Goal: Communication & Community: Answer question/provide support

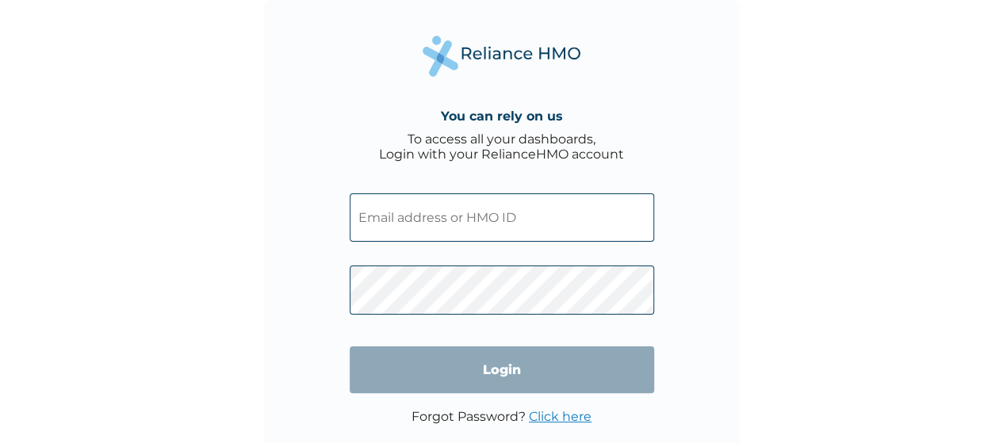
type input "mfc/10027/a"
click at [449, 373] on input "Login" at bounding box center [502, 369] width 304 height 47
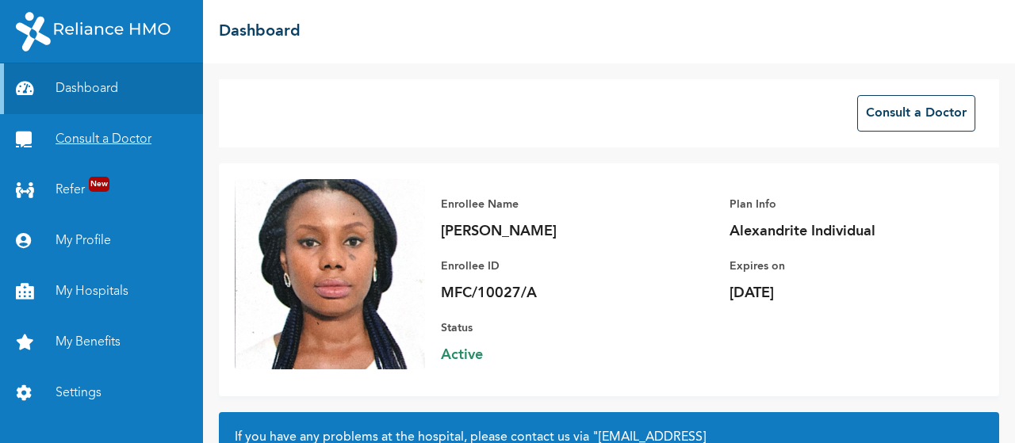
click at [77, 137] on link "Consult a Doctor" at bounding box center [101, 139] width 203 height 51
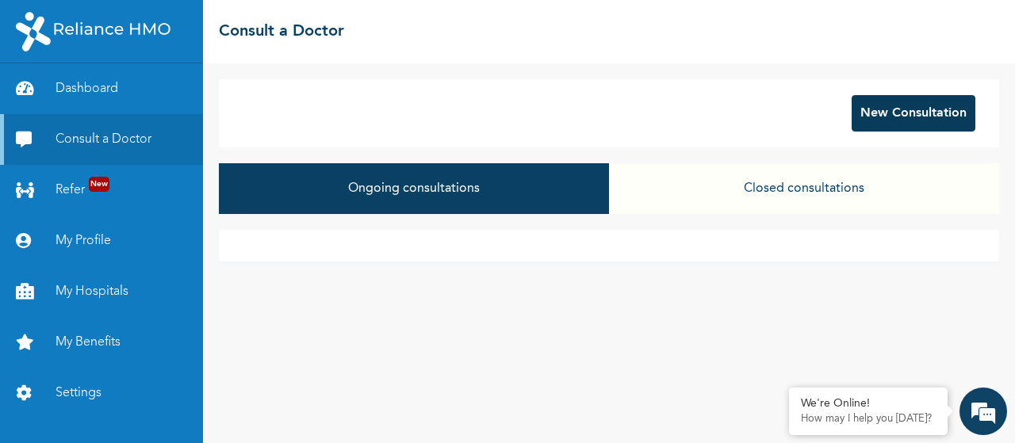
click at [940, 108] on button "New Consultation" at bounding box center [913, 113] width 124 height 36
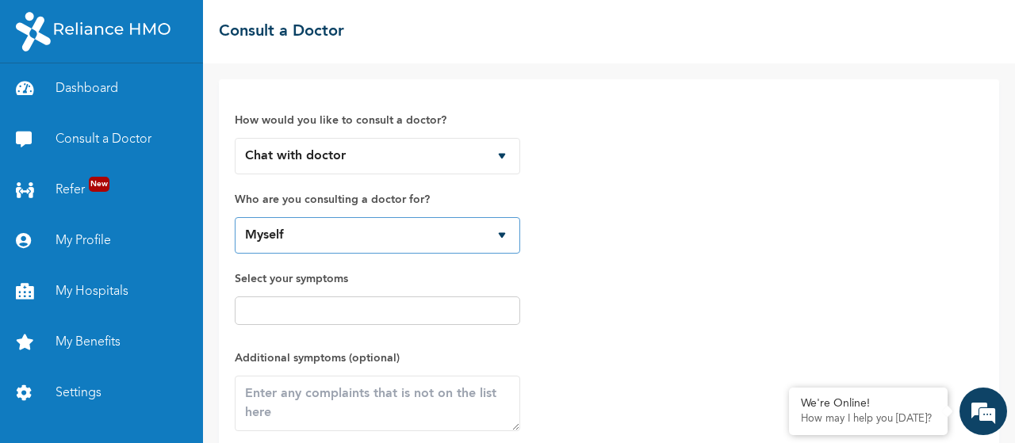
click at [444, 235] on select "Myself" at bounding box center [377, 235] width 285 height 36
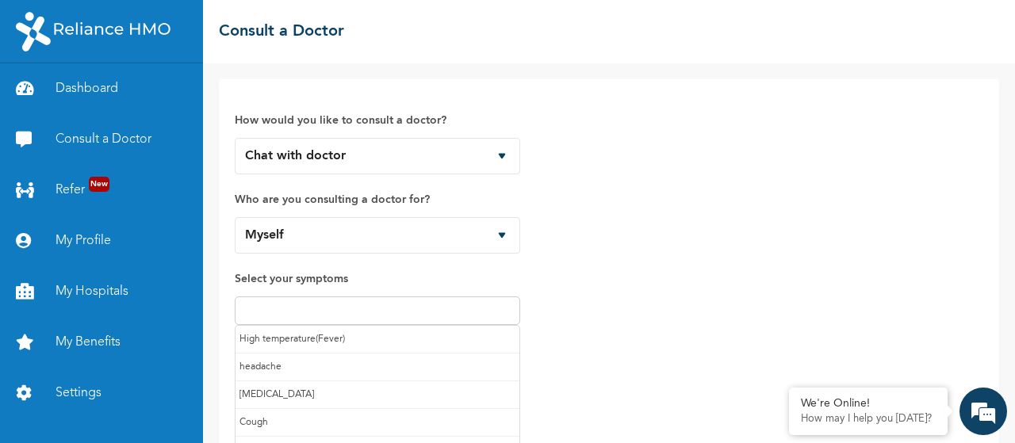
click at [396, 311] on input "text" at bounding box center [377, 310] width 276 height 19
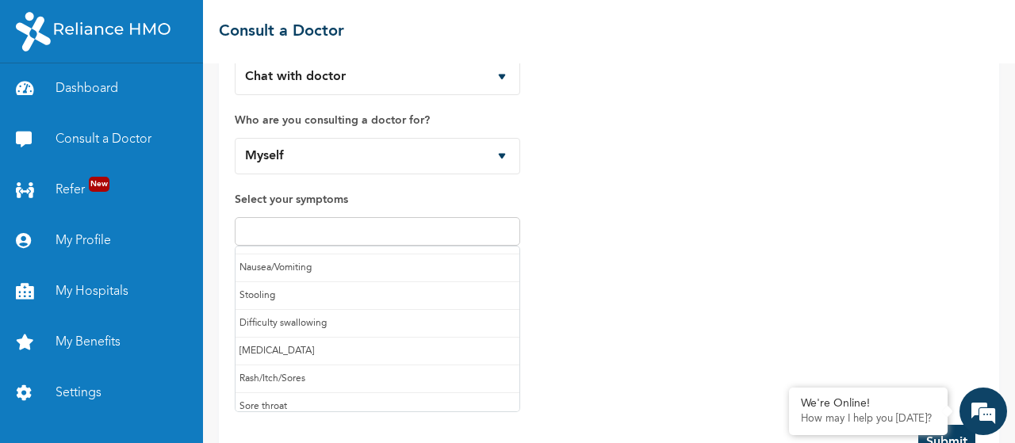
scroll to position [164, 0]
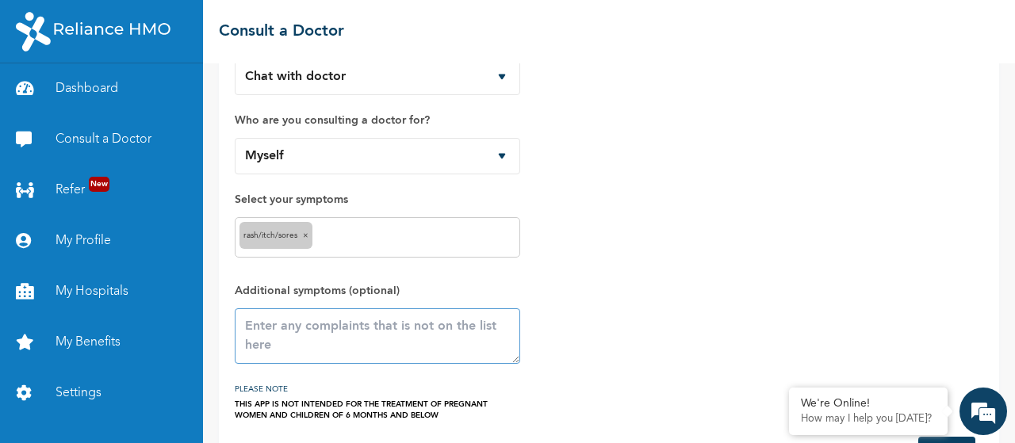
click at [337, 337] on textarea at bounding box center [377, 335] width 285 height 55
click at [326, 327] on textarea at bounding box center [377, 335] width 285 height 55
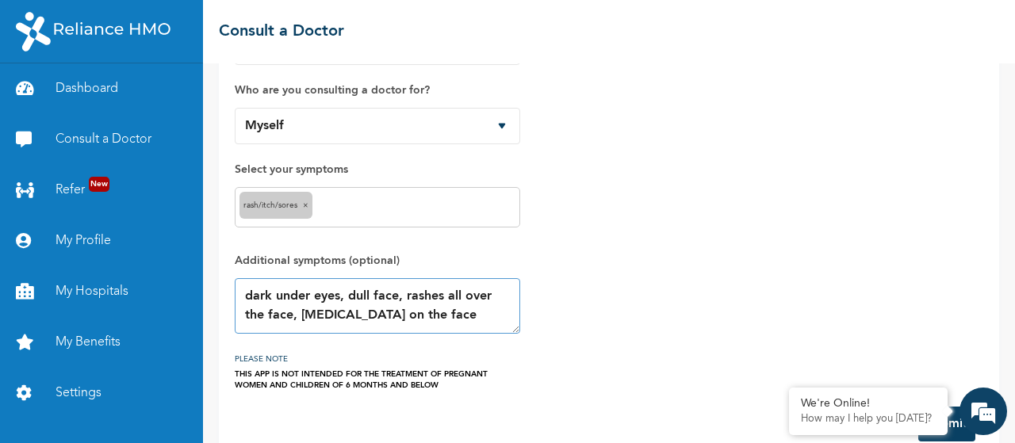
scroll to position [137, 0]
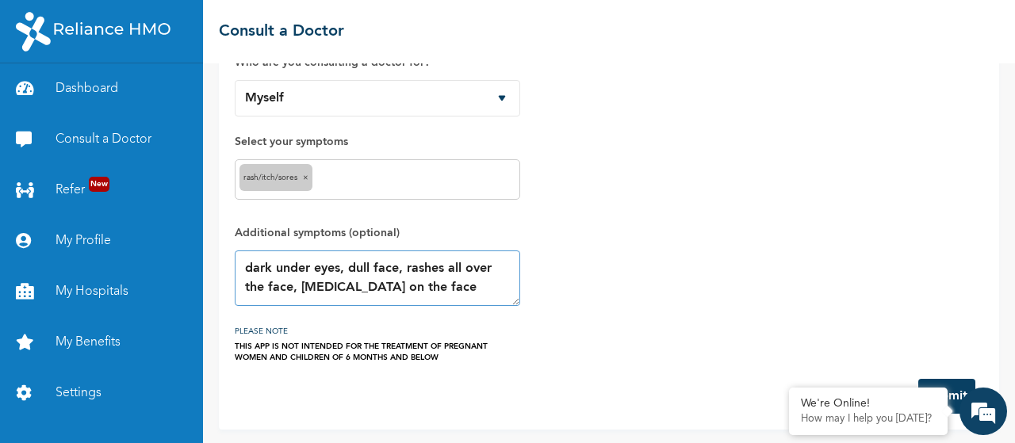
type textarea "dark under eyes, dull face, rashes all over the face, [MEDICAL_DATA] on the face"
click at [954, 381] on button "Submit" at bounding box center [946, 396] width 57 height 35
click at [636, 231] on div "How would you like to consult a doctor? Chat with doctor Phone Call Who are you…" at bounding box center [609, 160] width 748 height 405
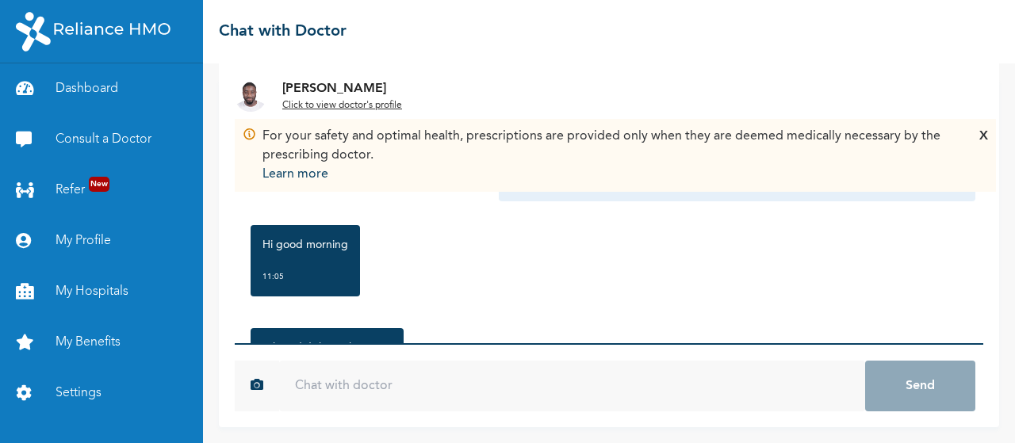
scroll to position [16, 0]
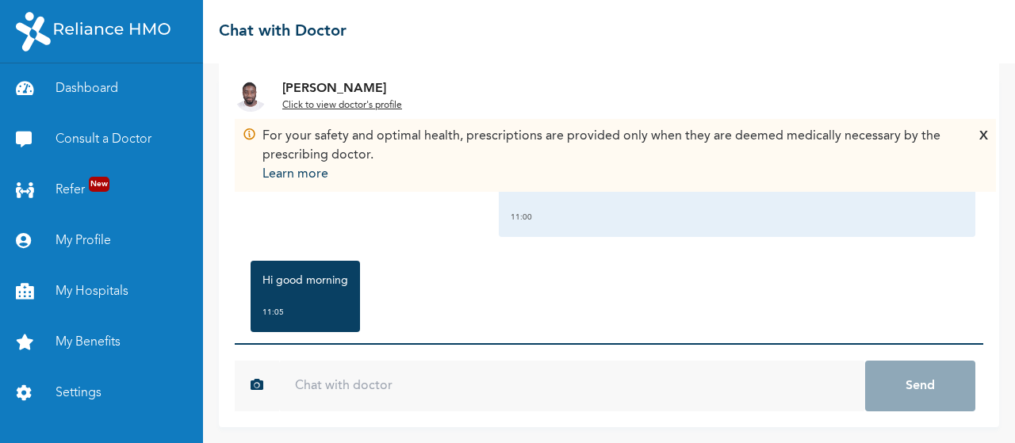
click at [379, 387] on input "text" at bounding box center [572, 386] width 586 height 51
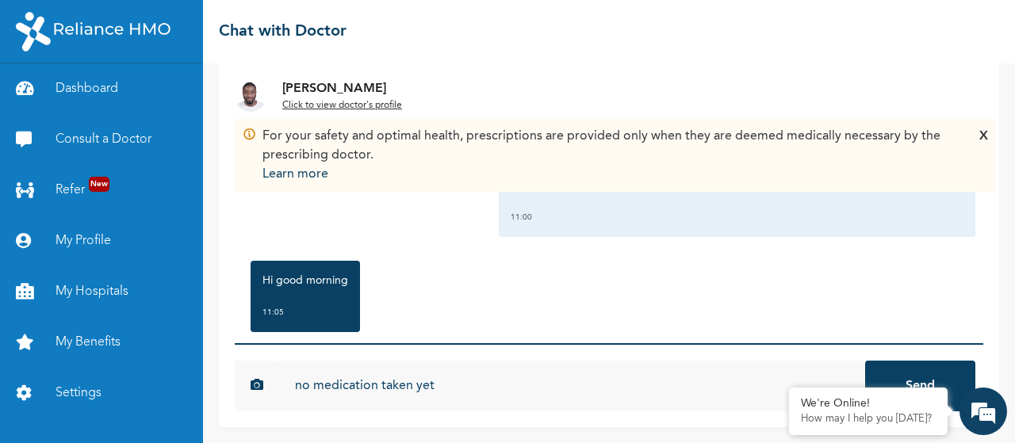
type input "no medication taken yet"
click at [865, 361] on button "Send" at bounding box center [920, 386] width 110 height 51
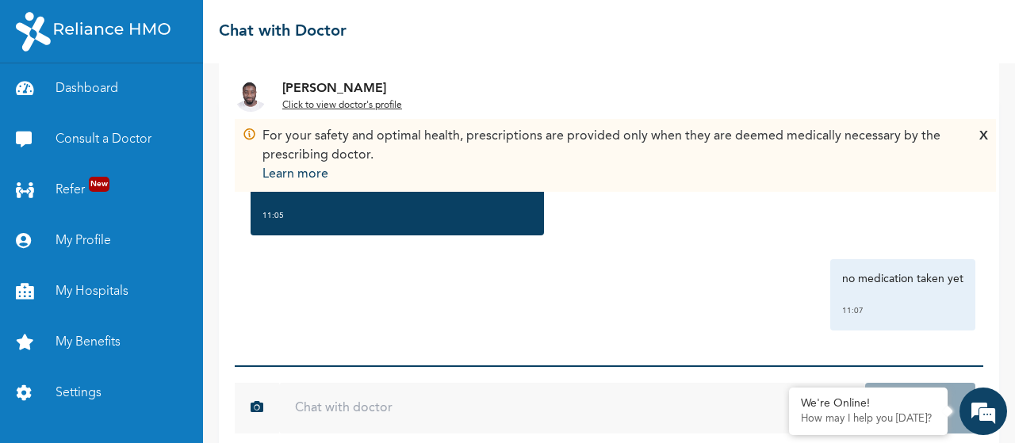
scroll to position [67, 0]
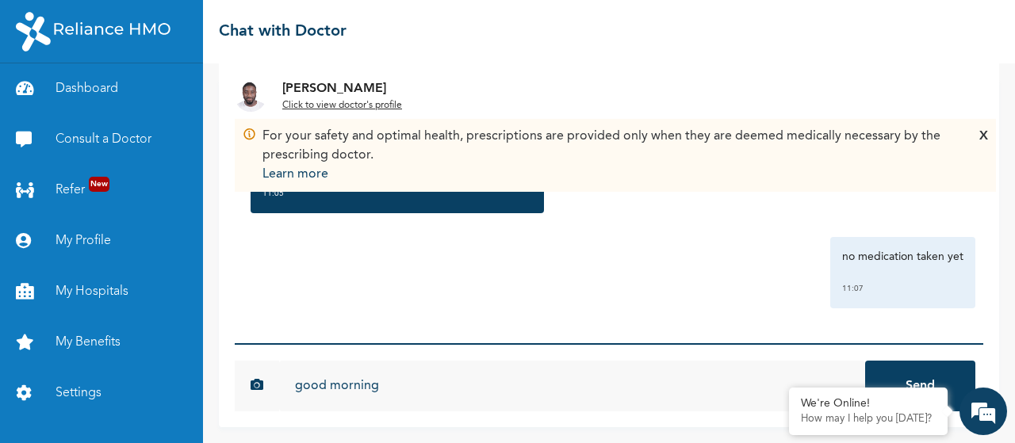
type input "good morning"
click at [865, 361] on button "Send" at bounding box center [920, 386] width 110 height 51
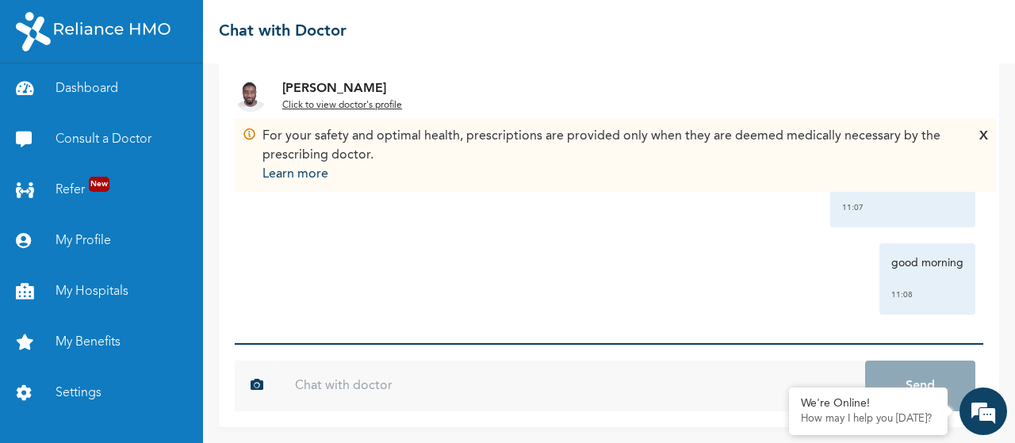
scroll to position [428, 0]
click at [985, 136] on div "X" at bounding box center [983, 155] width 9 height 57
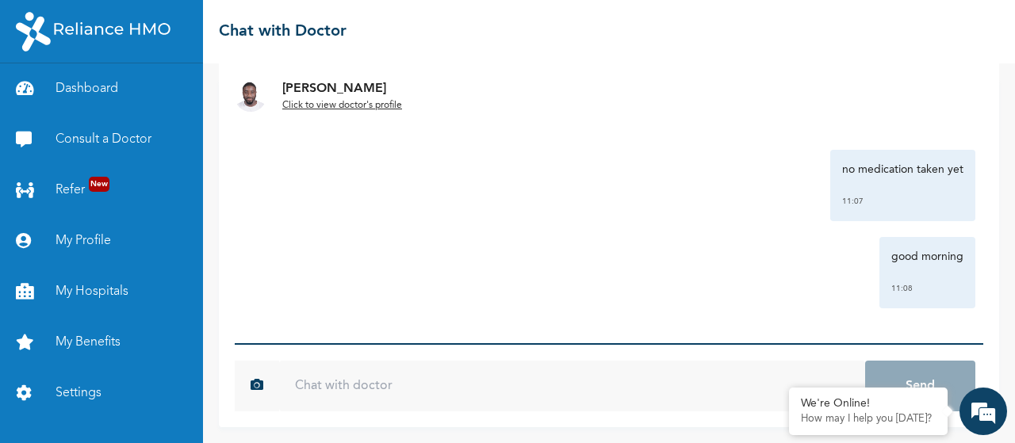
click at [436, 381] on input "text" at bounding box center [572, 386] width 586 height 51
click at [347, 391] on input "the rashses" at bounding box center [572, 386] width 586 height 51
click at [373, 388] on input "the rashes" at bounding box center [572, 386] width 586 height 51
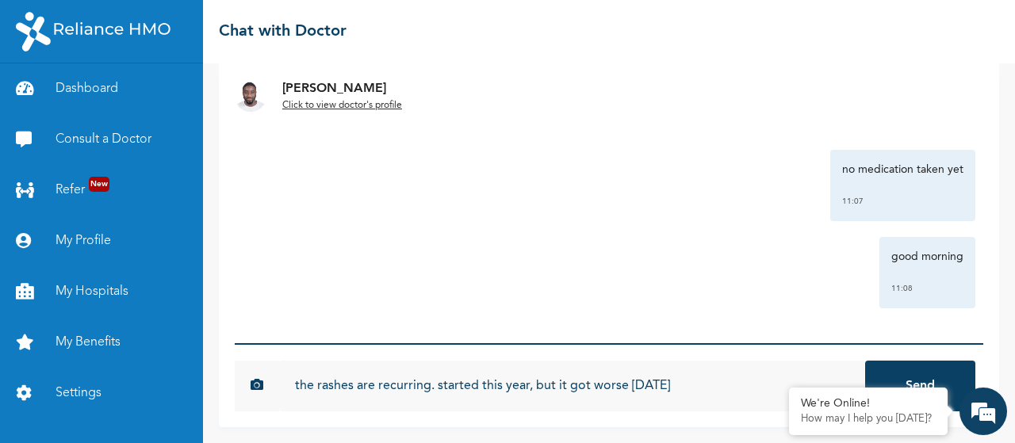
type input "the rashes are recurring. started this year, but it got worse 3 months ago"
click at [865, 361] on button "Send" at bounding box center [920, 386] width 110 height 51
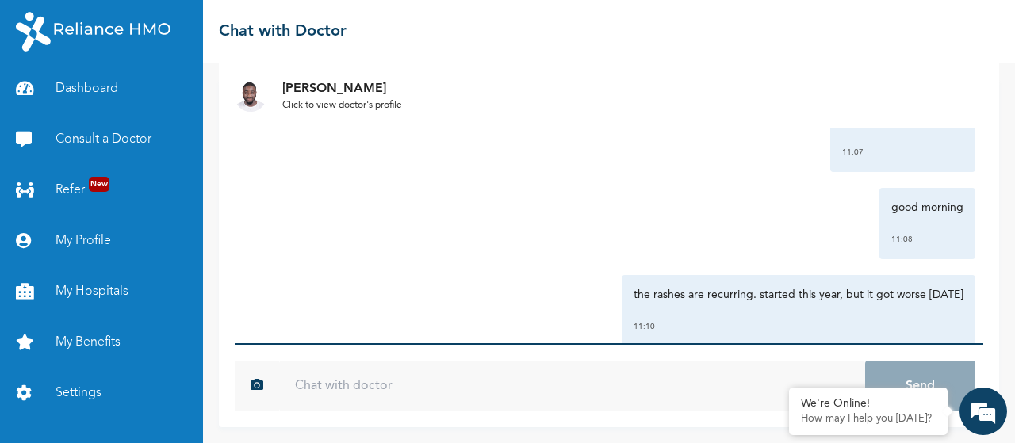
scroll to position [515, 0]
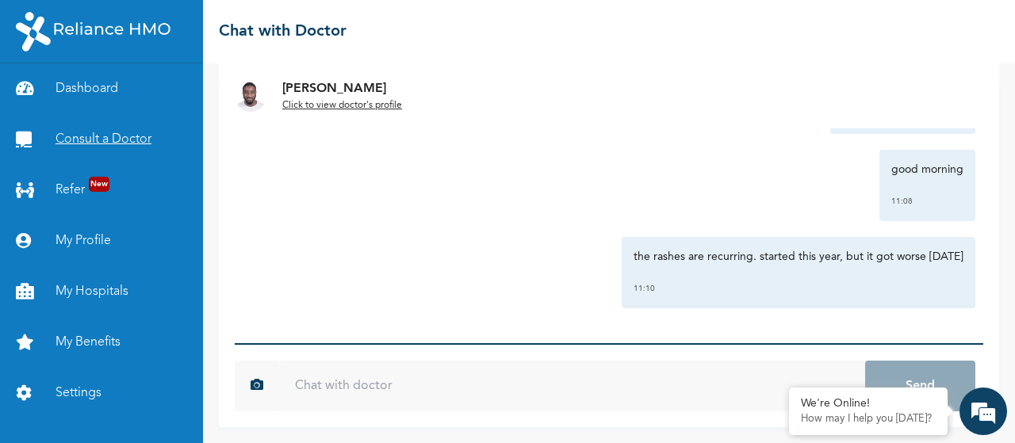
click at [92, 147] on link "Consult a Doctor" at bounding box center [101, 139] width 203 height 51
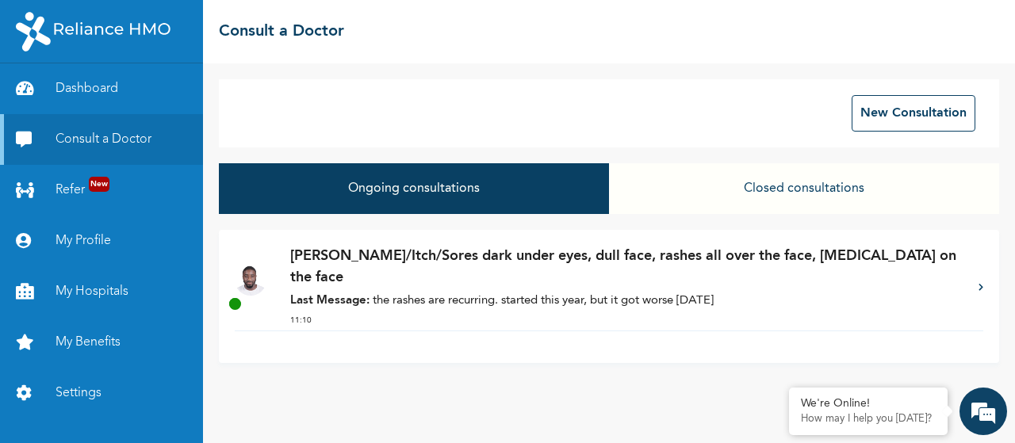
click at [912, 270] on p "Dr. Adoki - Rash/Itch/Sores dark under eyes, dull face, rashes all over the fac…" at bounding box center [626, 267] width 672 height 43
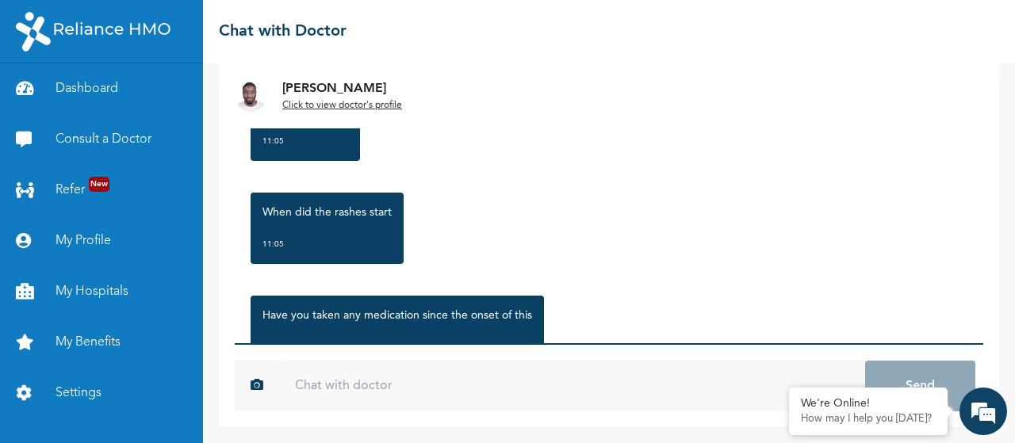
scroll to position [515, 0]
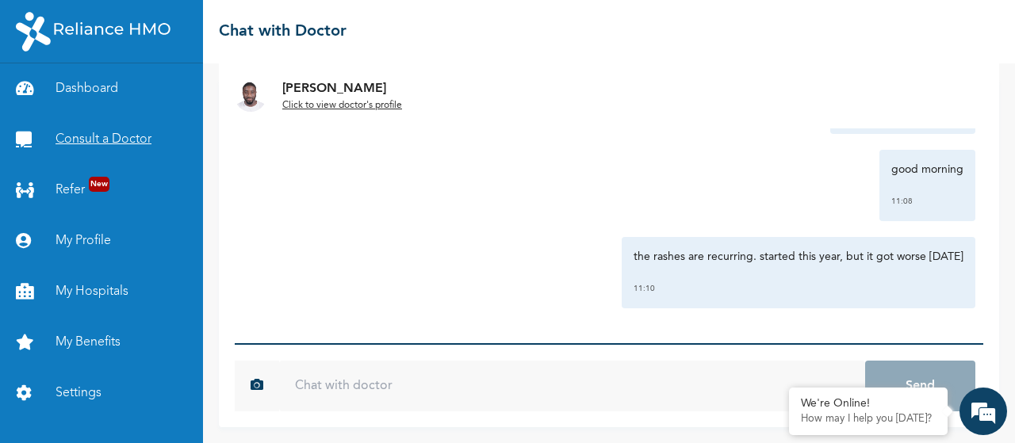
click at [66, 143] on link "Consult a Doctor" at bounding box center [101, 139] width 203 height 51
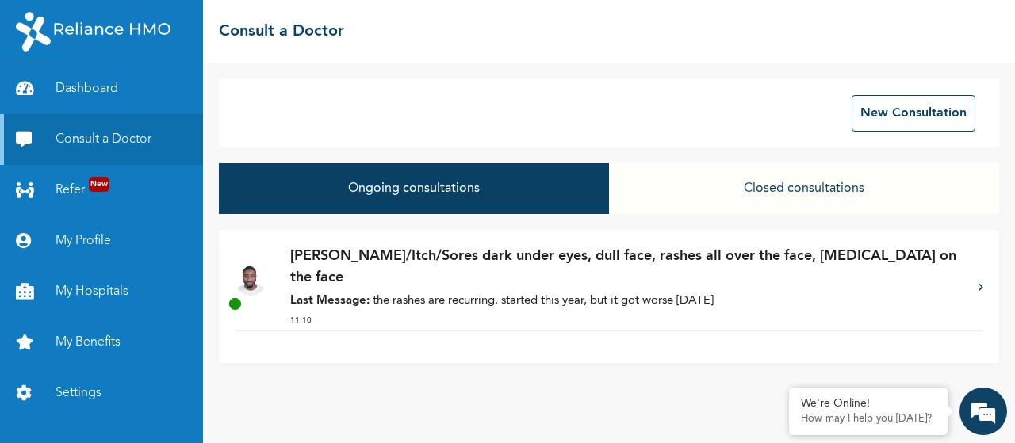
click at [881, 281] on p "Dr. Adoki - Rash/Itch/Sores dark under eyes, dull face, rashes all over the fac…" at bounding box center [626, 267] width 672 height 43
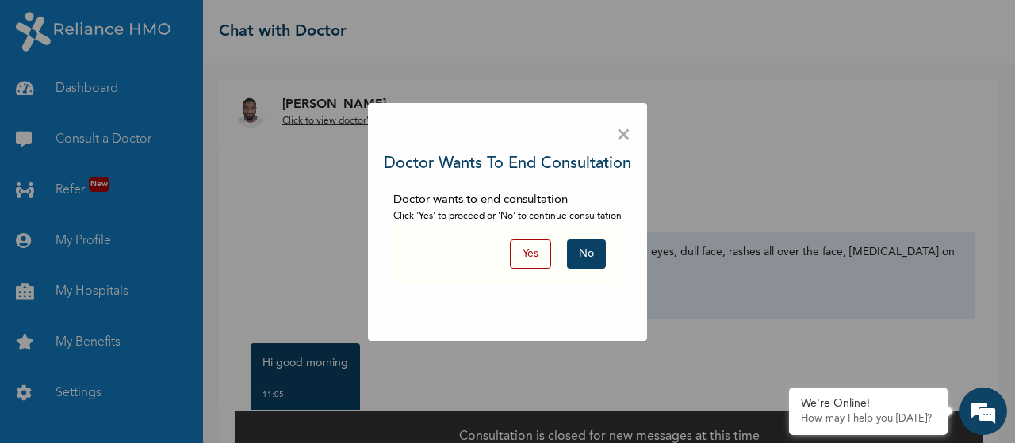
scroll to position [35, 0]
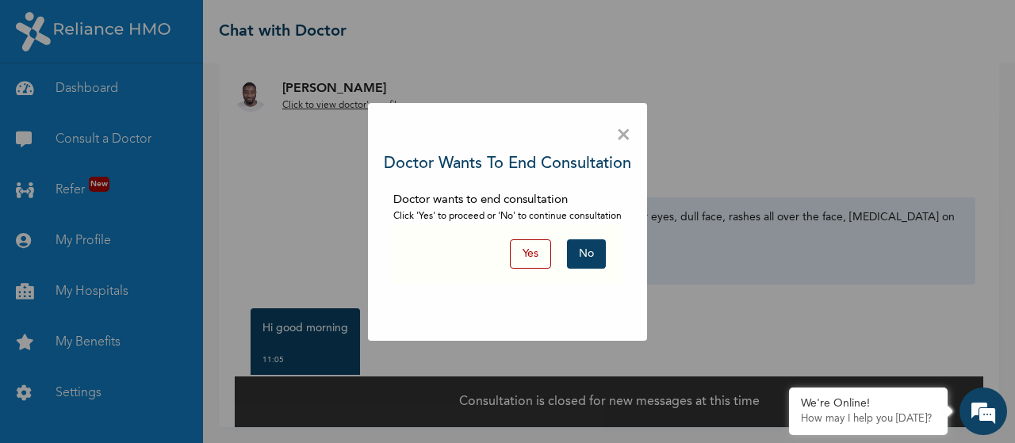
click at [582, 248] on button "No" at bounding box center [586, 253] width 39 height 29
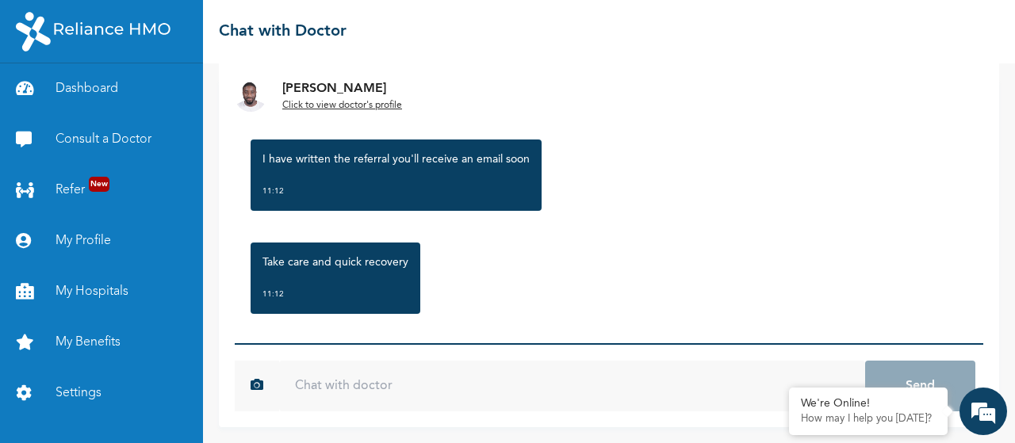
scroll to position [1057, 0]
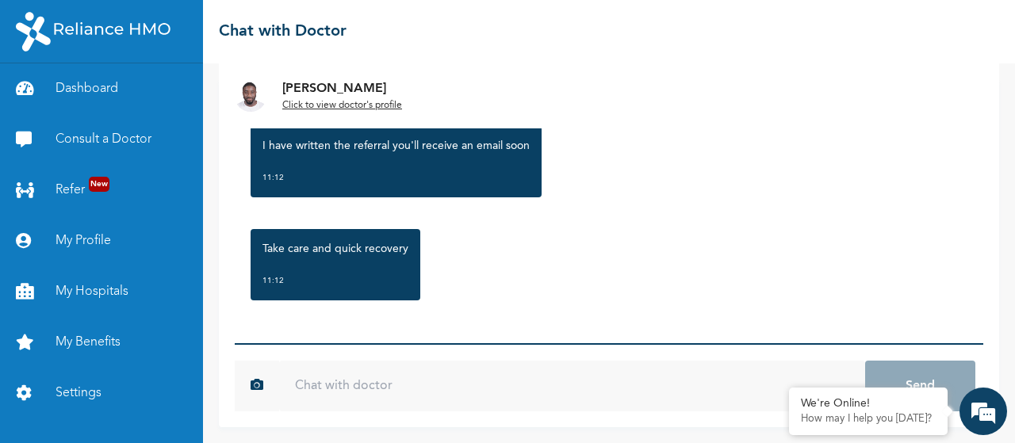
click at [371, 373] on input "text" at bounding box center [572, 386] width 586 height 51
type input "thank you very much"
click at [865, 361] on button "Send" at bounding box center [920, 386] width 110 height 51
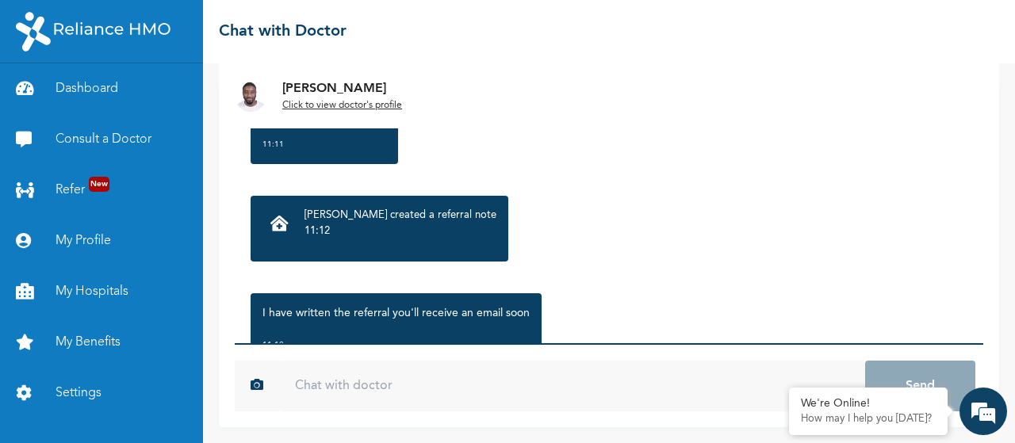
scroll to position [819, 0]
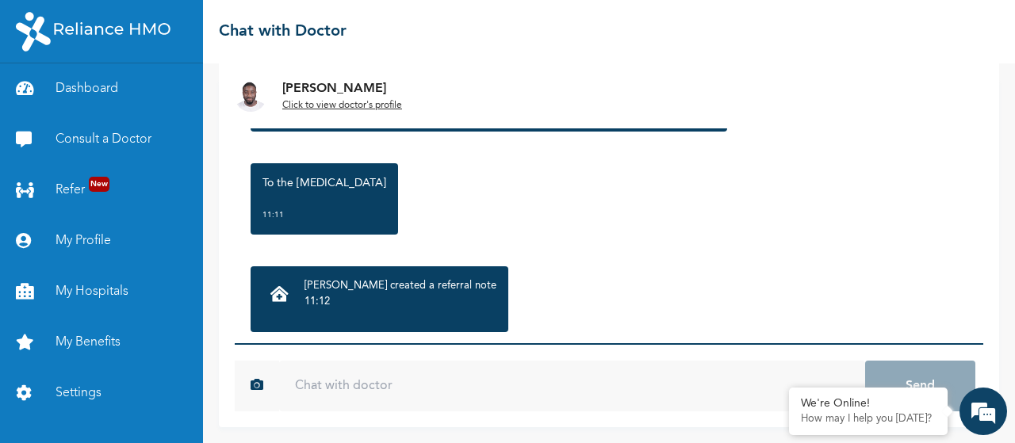
click at [327, 296] on p "11:12" at bounding box center [400, 302] width 192 height 16
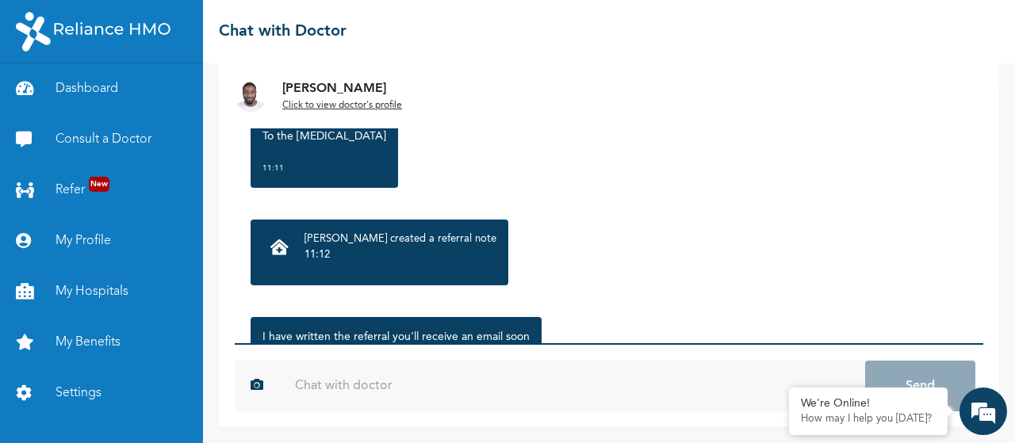
scroll to position [898, 0]
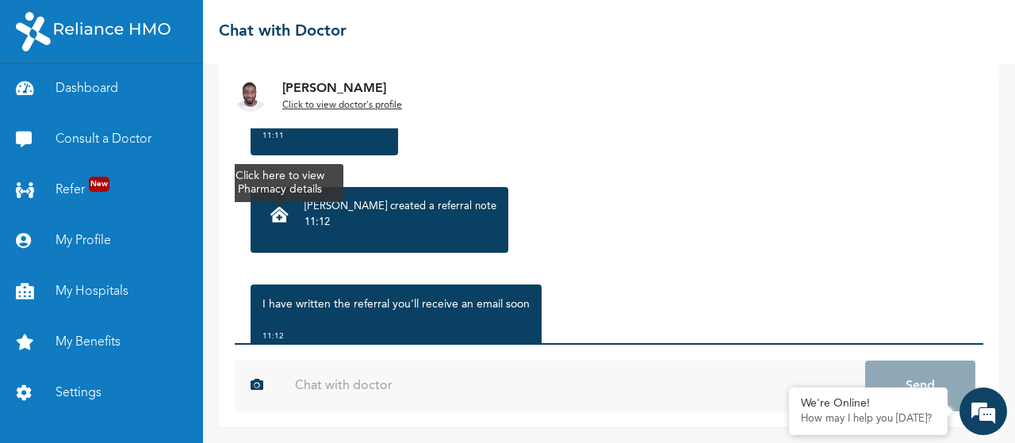
click at [277, 220] on icon at bounding box center [279, 215] width 18 height 16
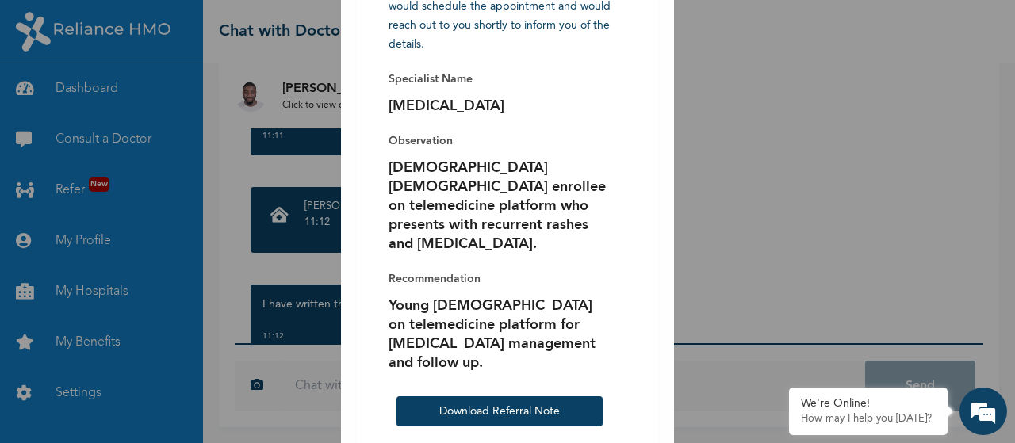
scroll to position [0, 0]
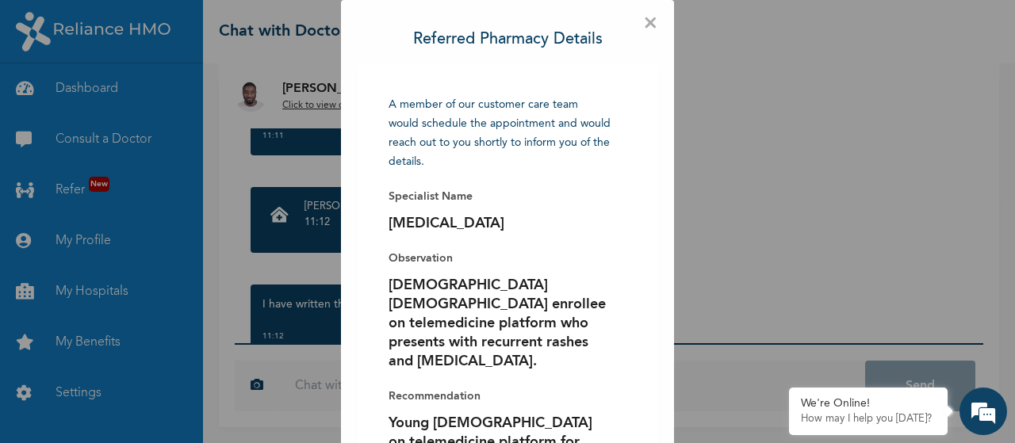
click at [645, 28] on span "×" at bounding box center [650, 24] width 15 height 16
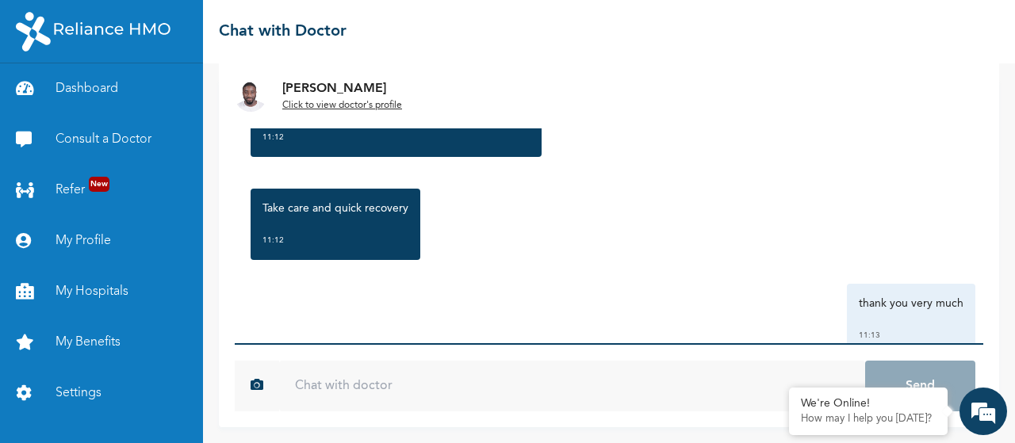
scroll to position [1144, 0]
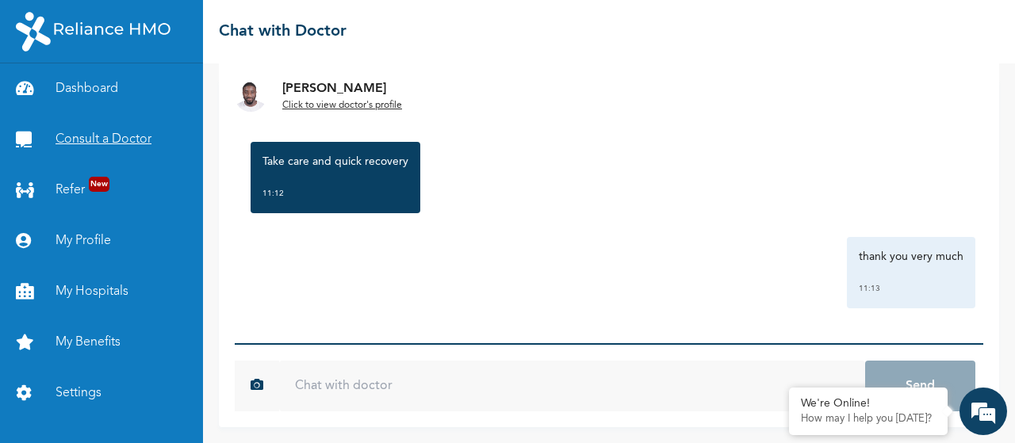
click at [78, 143] on link "Consult a Doctor" at bounding box center [101, 139] width 203 height 51
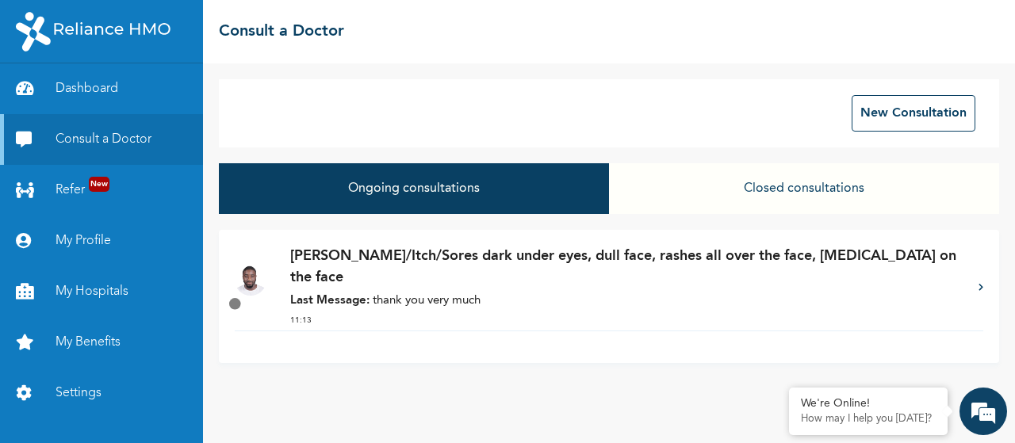
click at [704, 270] on p "Dr. Adoki - Rash/Itch/Sores dark under eyes, dull face, rashes all over the fac…" at bounding box center [626, 267] width 672 height 43
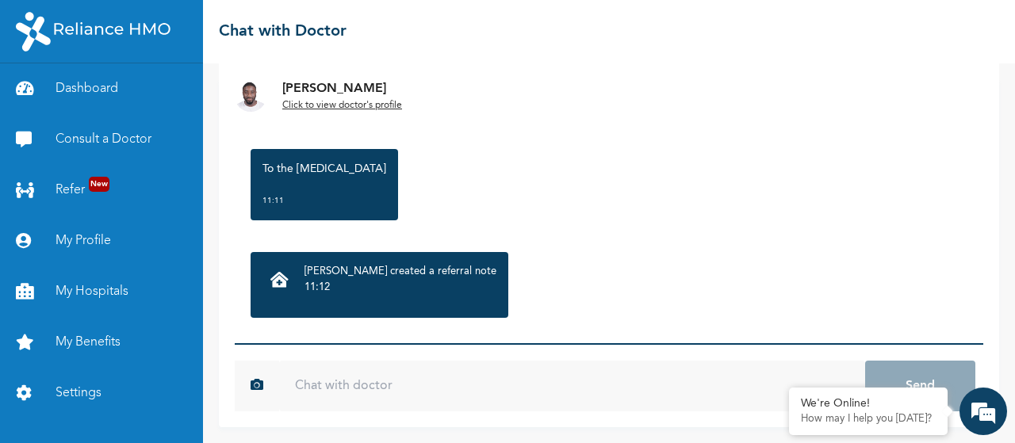
scroll to position [827, 0]
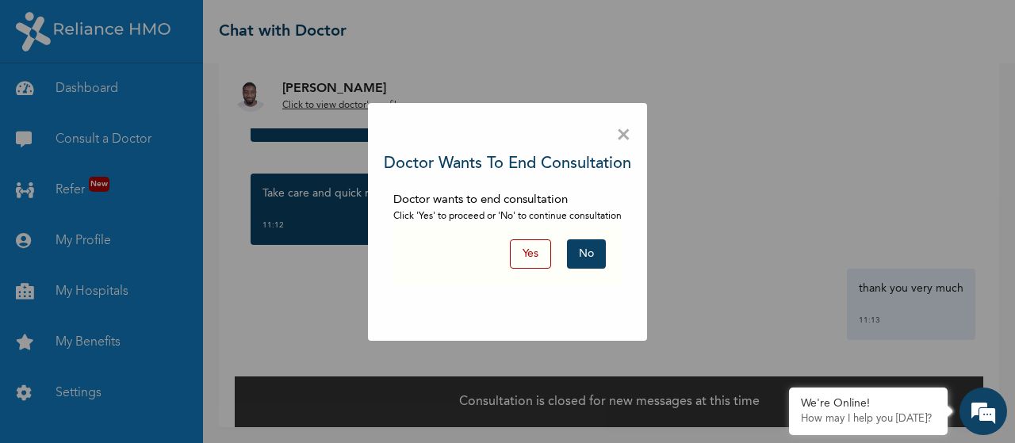
click at [534, 255] on button "Yes" at bounding box center [530, 253] width 41 height 29
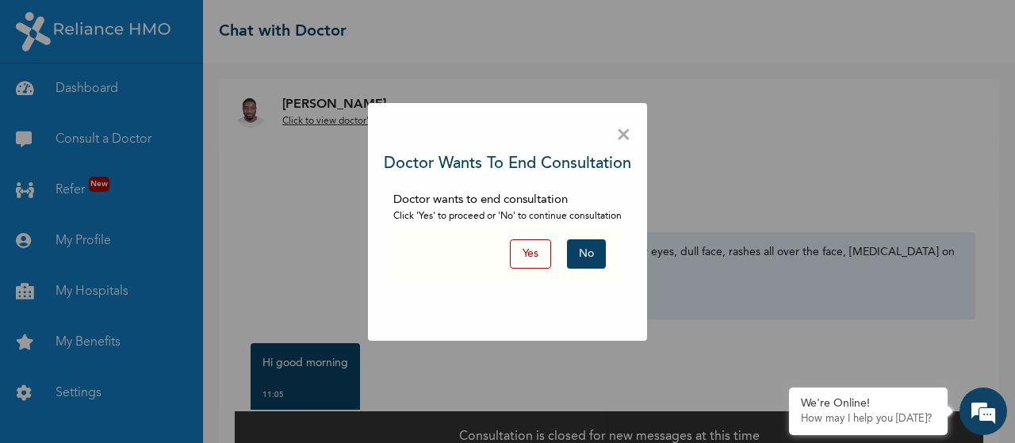
scroll to position [35, 0]
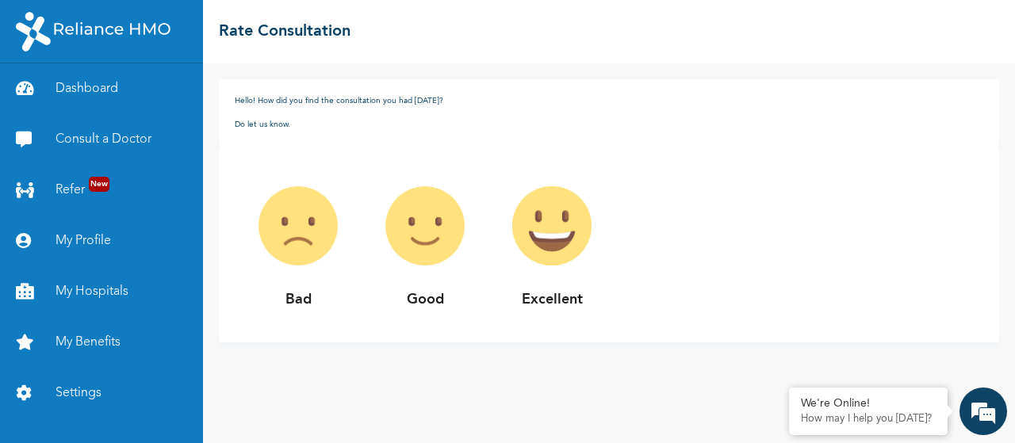
click at [569, 247] on img at bounding box center [551, 225] width 127 height 127
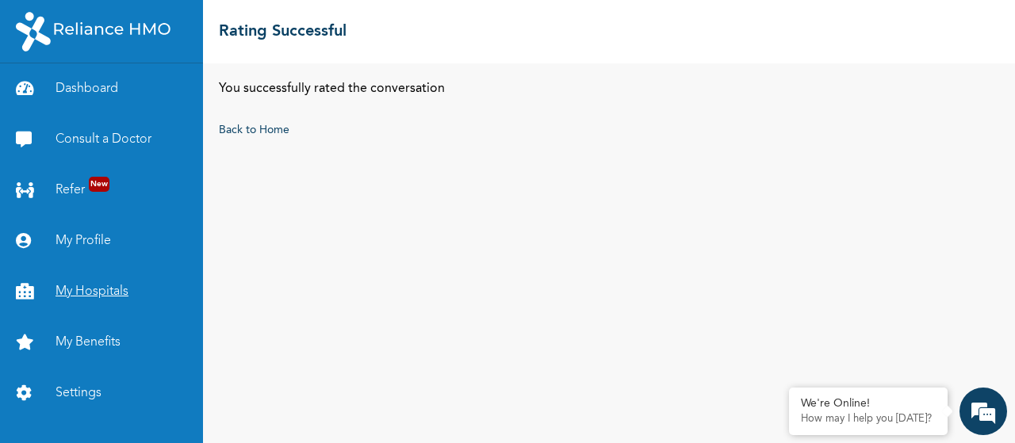
click at [75, 287] on link "My Hospitals" at bounding box center [101, 291] width 203 height 51
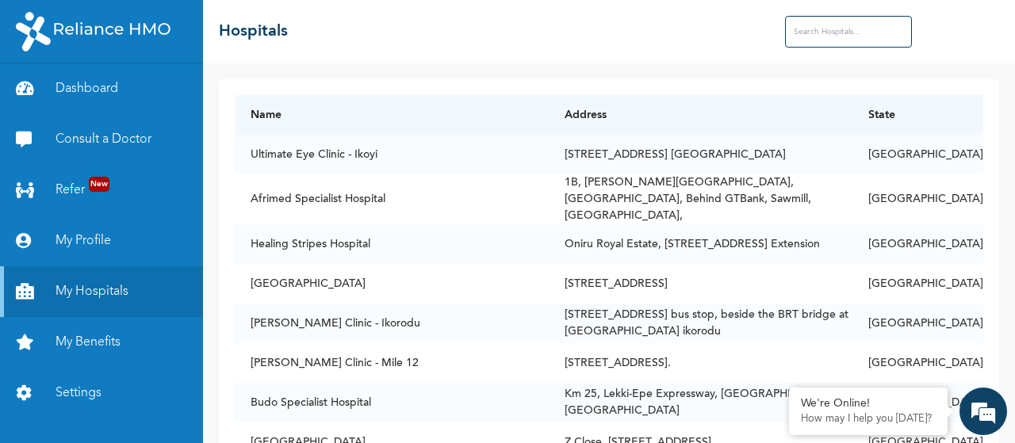
click at [848, 42] on input "text" at bounding box center [848, 32] width 127 height 32
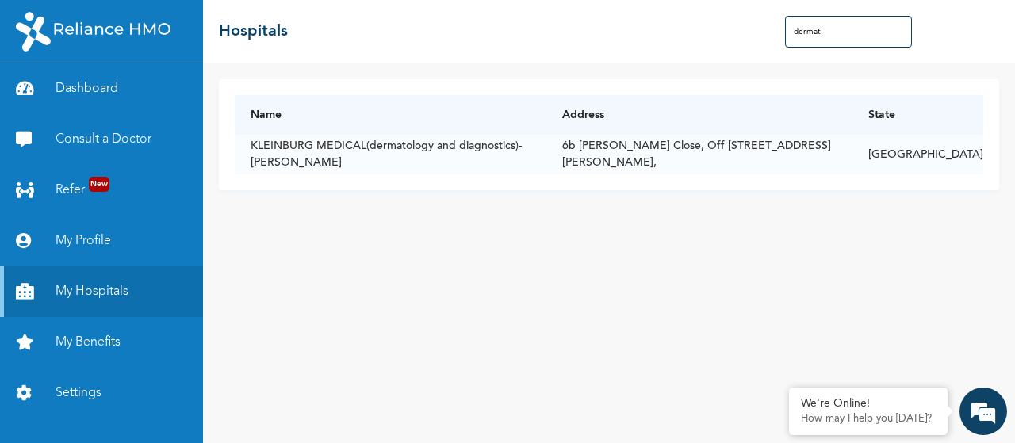
type input "dermato"
click at [818, 32] on input "dermato" at bounding box center [848, 32] width 127 height 32
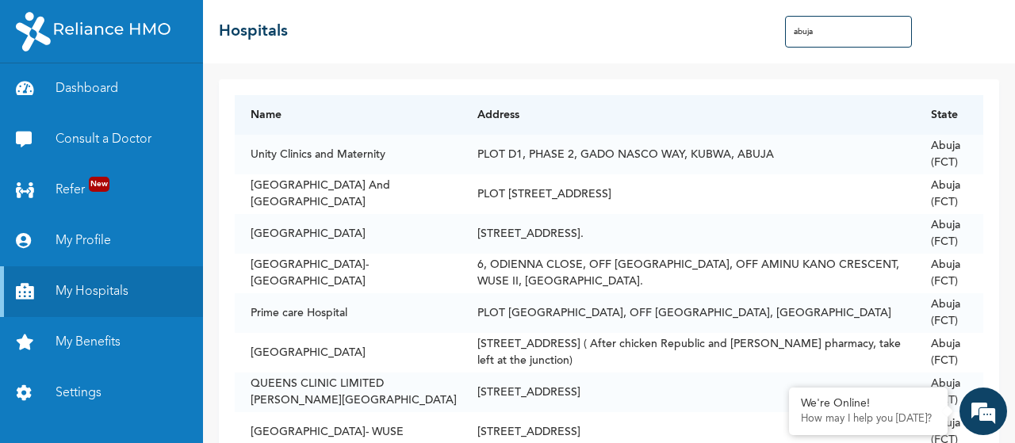
type input "abuja"
